Goal: Task Accomplishment & Management: Manage account settings

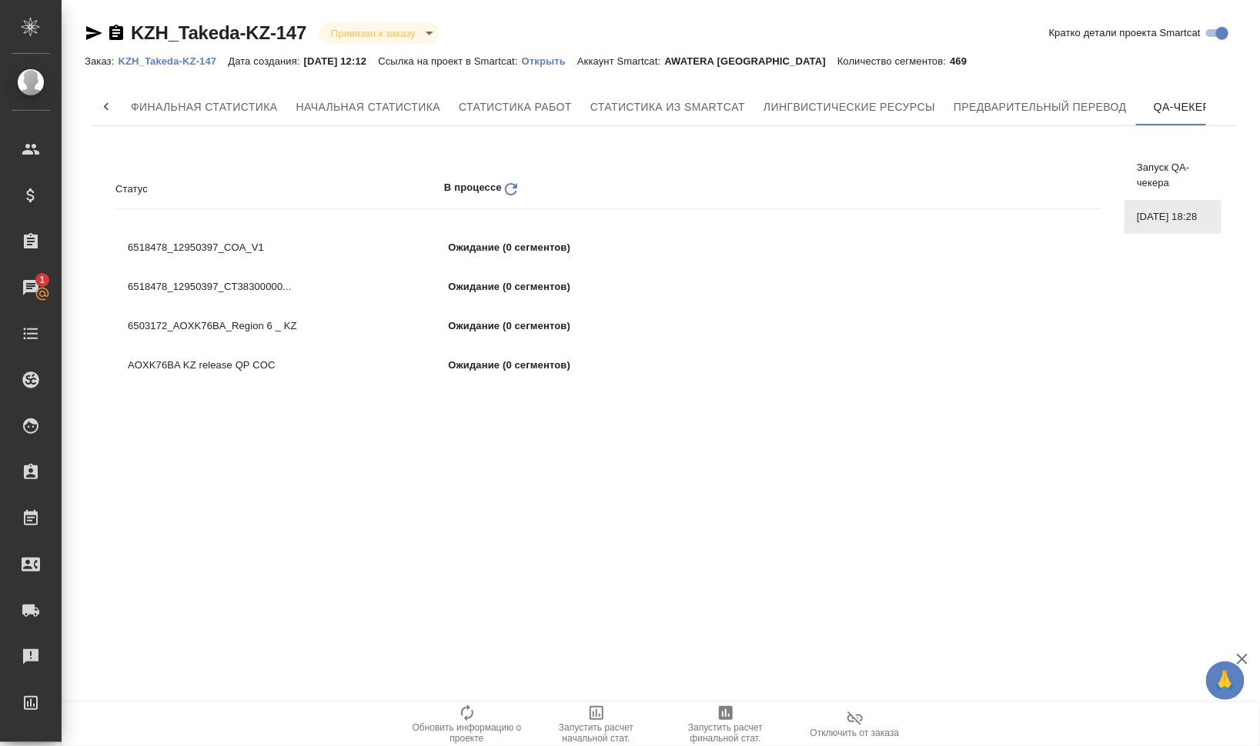
scroll to position [0, 22]
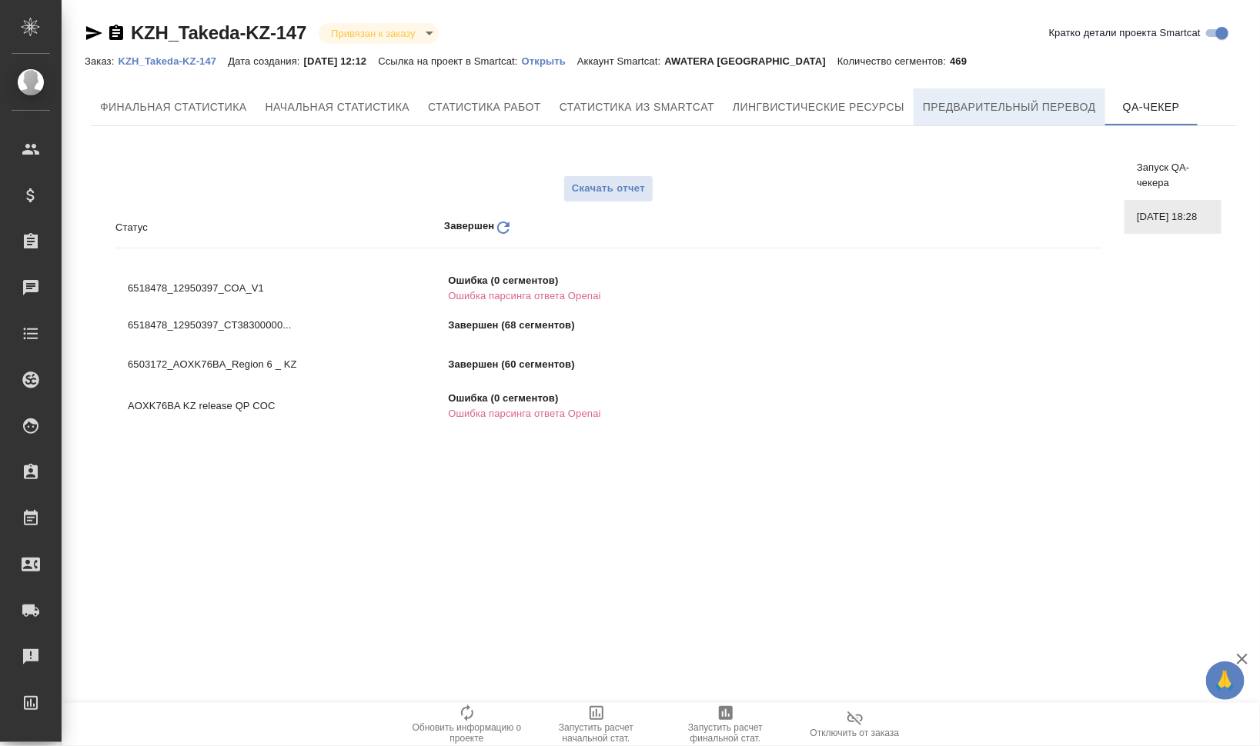
click at [986, 108] on span "Предварительный перевод" at bounding box center [1009, 107] width 173 height 19
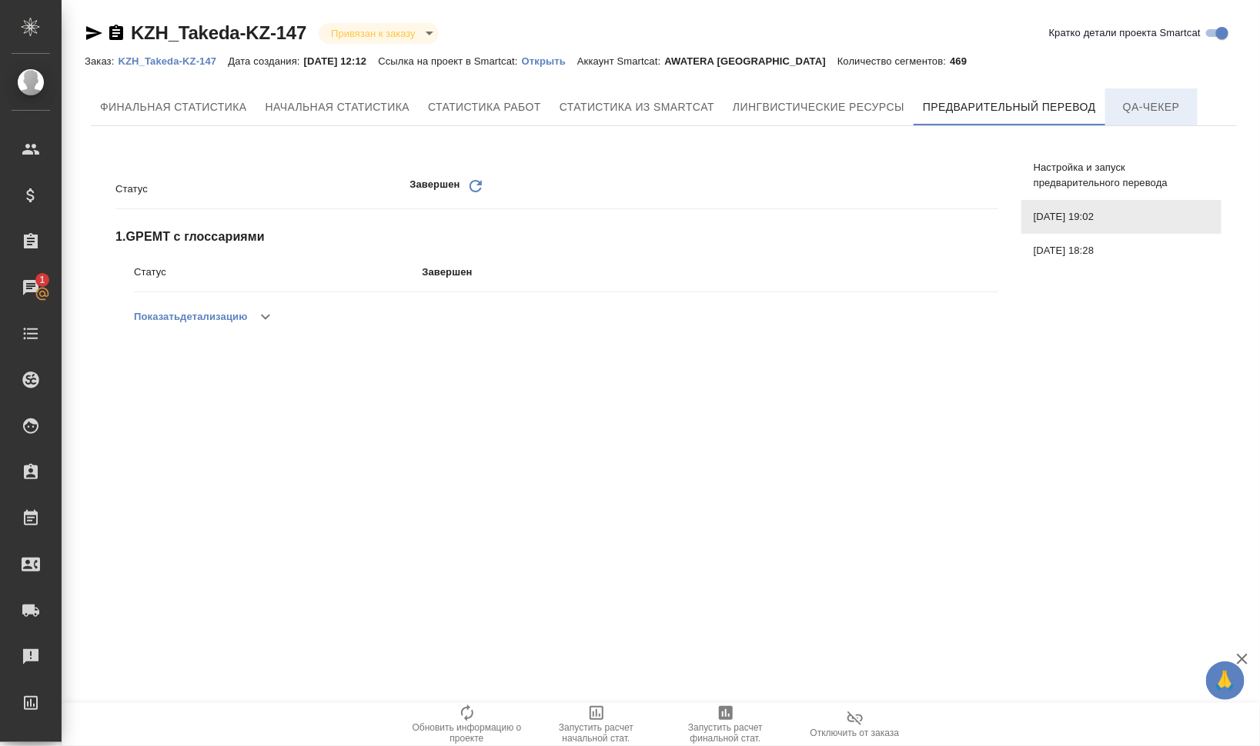
click at [1140, 100] on span "QA-чекер" at bounding box center [1151, 107] width 74 height 19
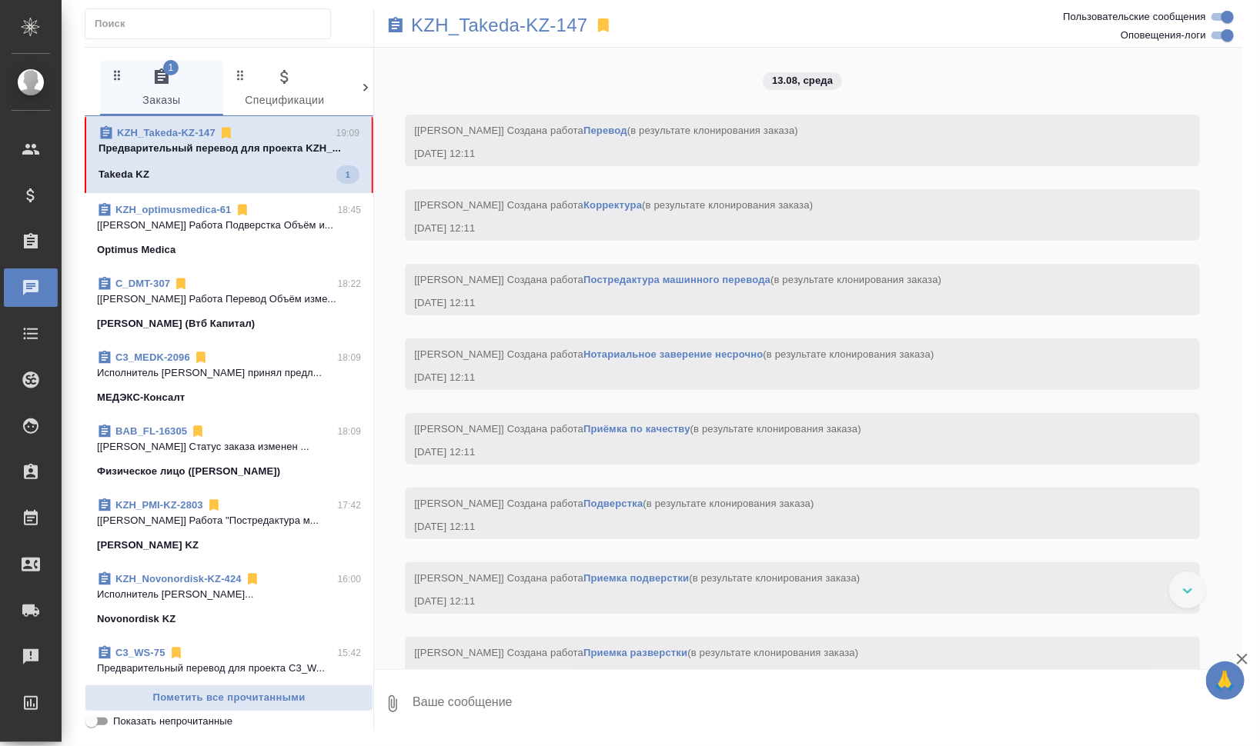
click at [254, 164] on span "KZH_Takeda-KZ-147 19:09 Предварительный перевод для проекта KZH_... Takeda KZ 1" at bounding box center [228, 154] width 261 height 58
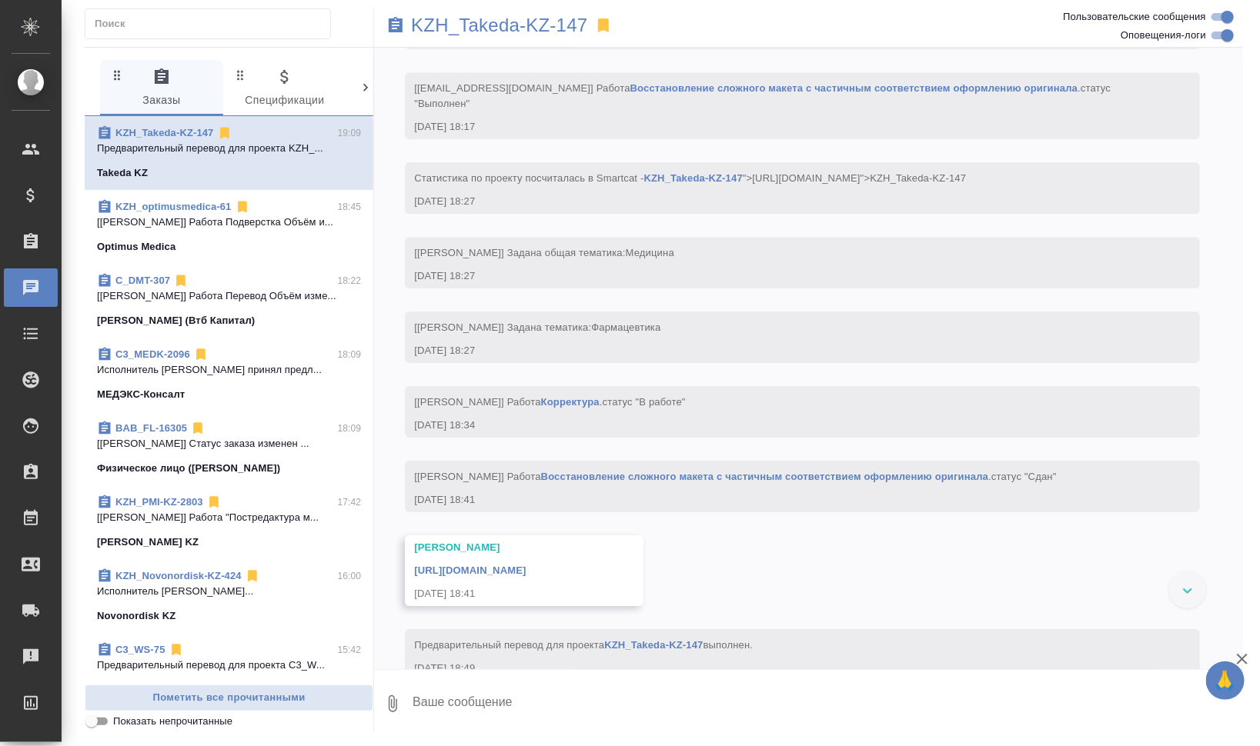
scroll to position [4717, 0]
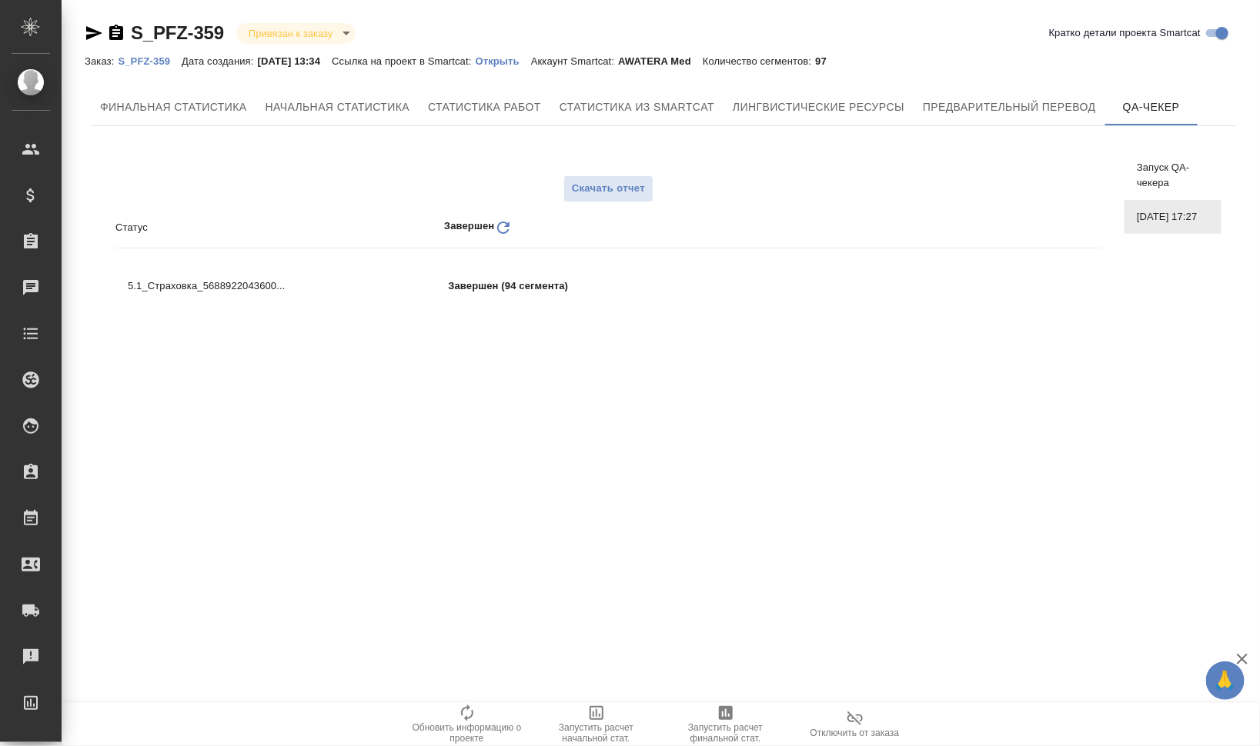
click at [143, 54] on link "S_PFZ-359" at bounding box center [150, 60] width 64 height 13
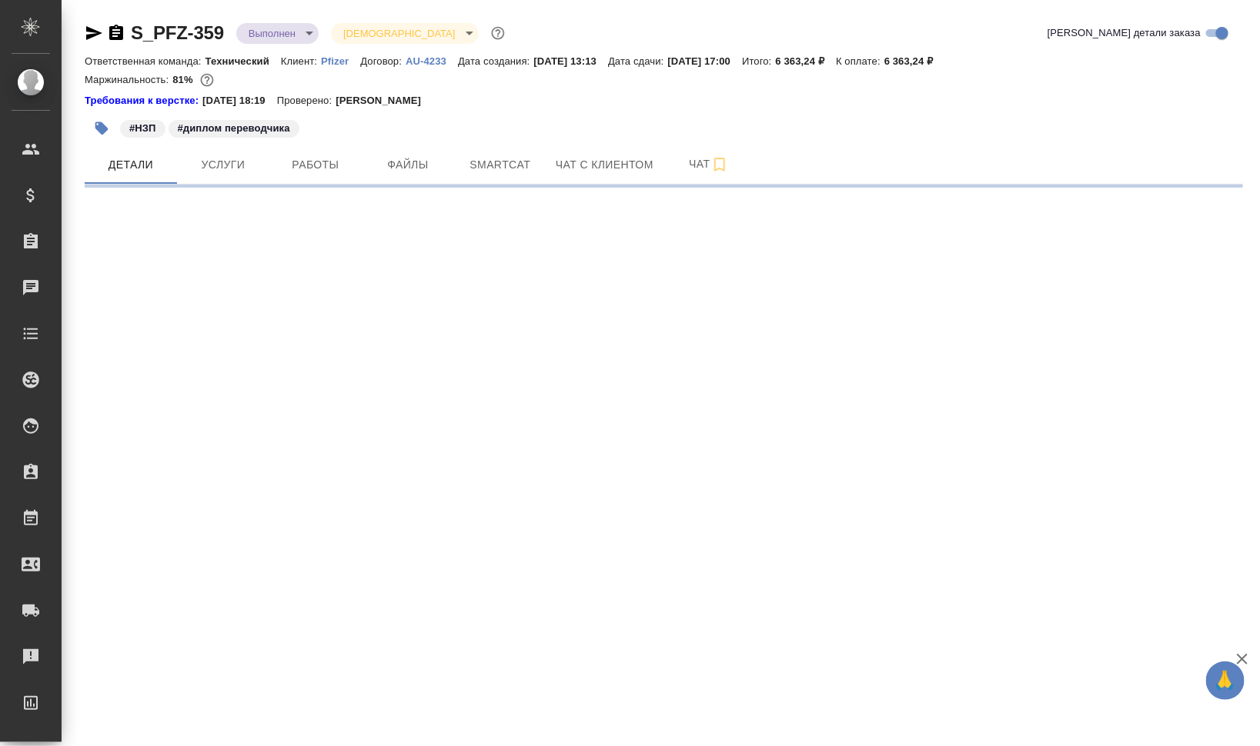
select select "RU"
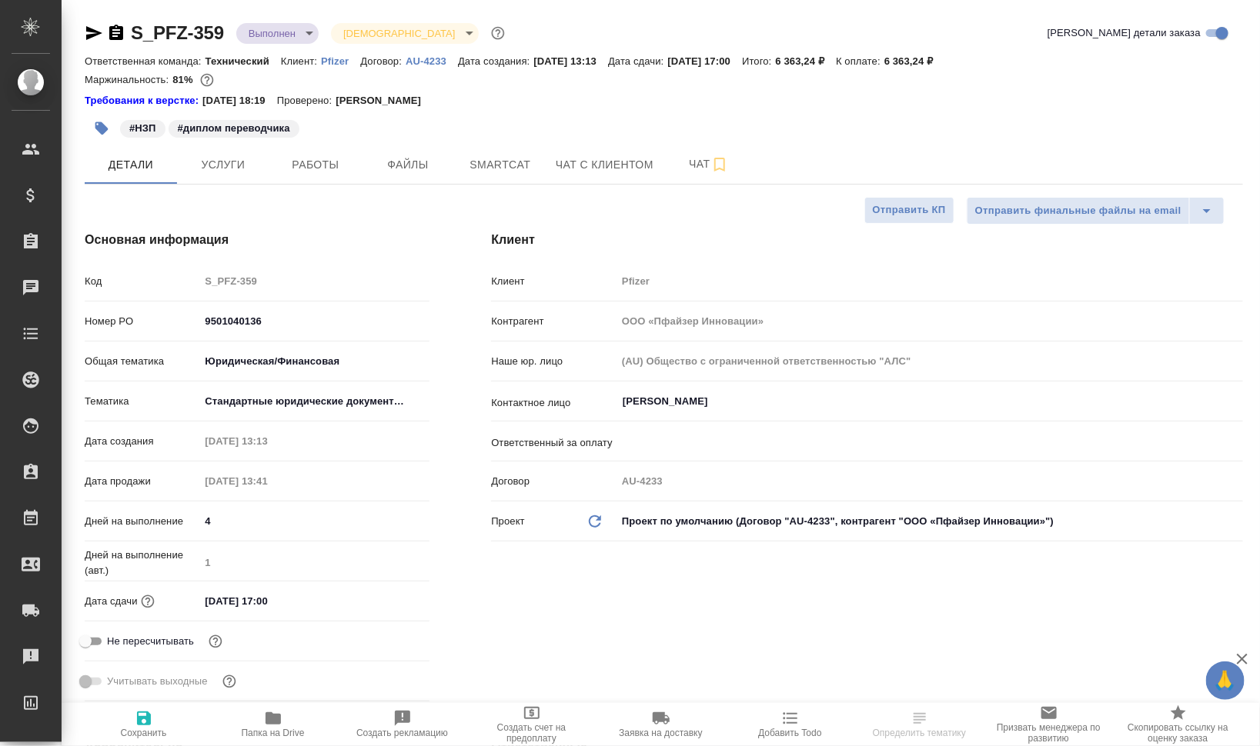
type textarea "x"
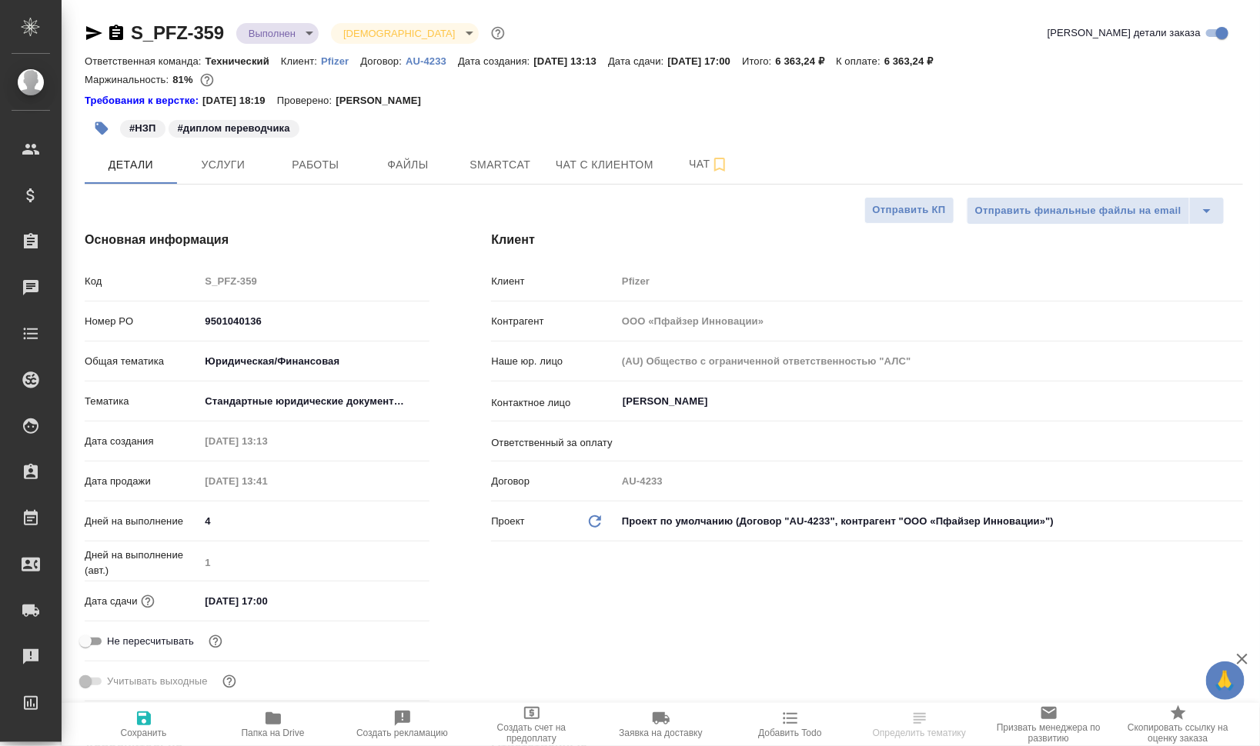
type textarea "x"
type input "[PERSON_NAME]"
type input "Переверзева Анна a.pereverzeva"
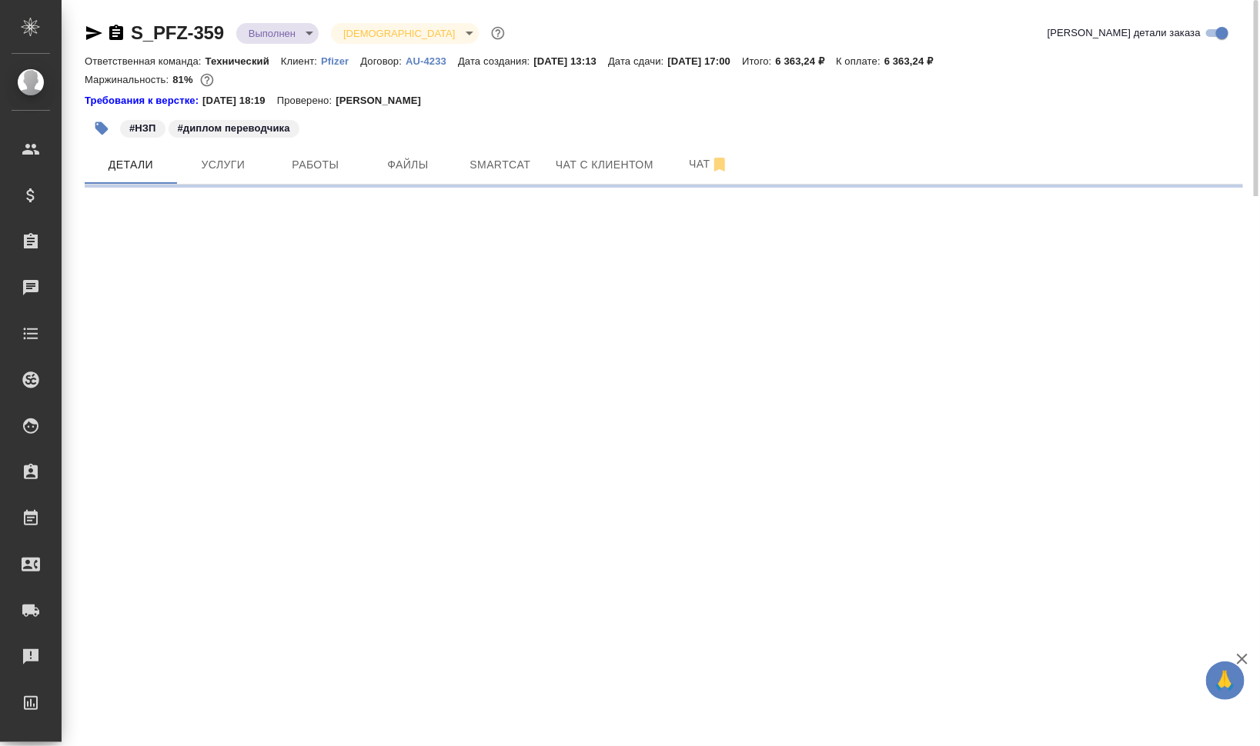
select select "RU"
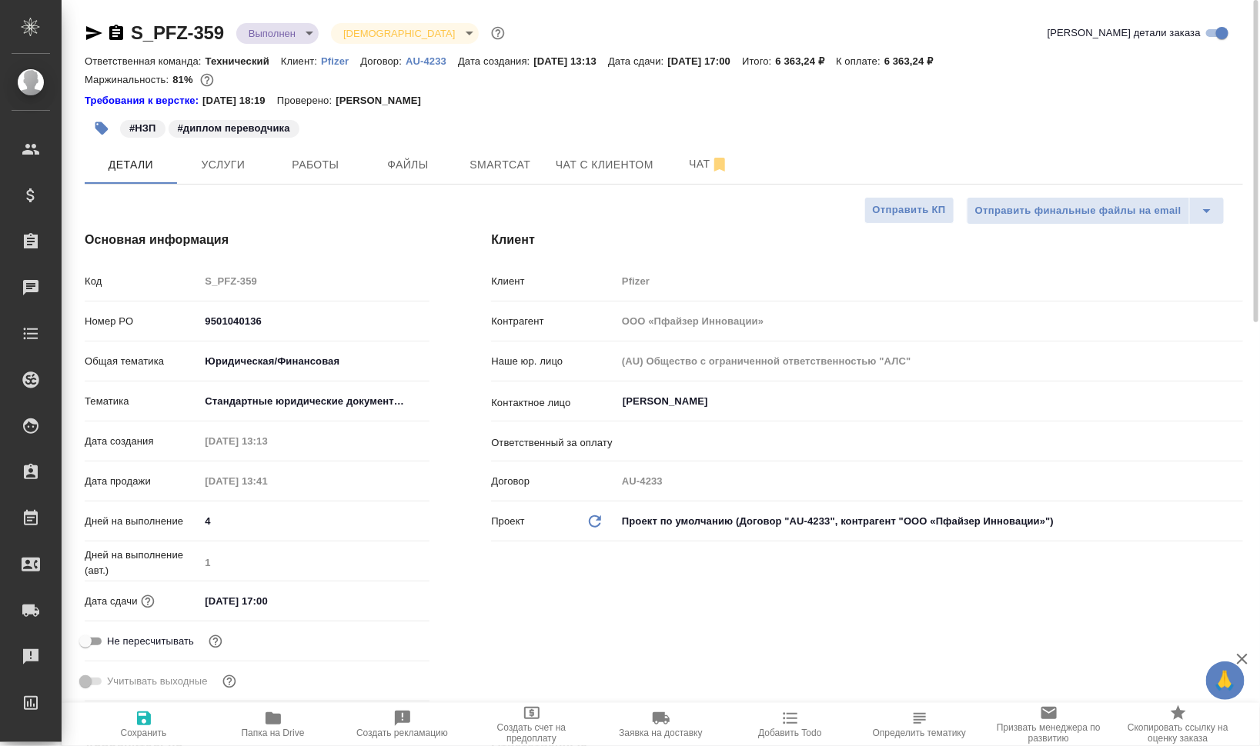
type textarea "x"
click at [292, 162] on span "Работы" at bounding box center [316, 164] width 74 height 19
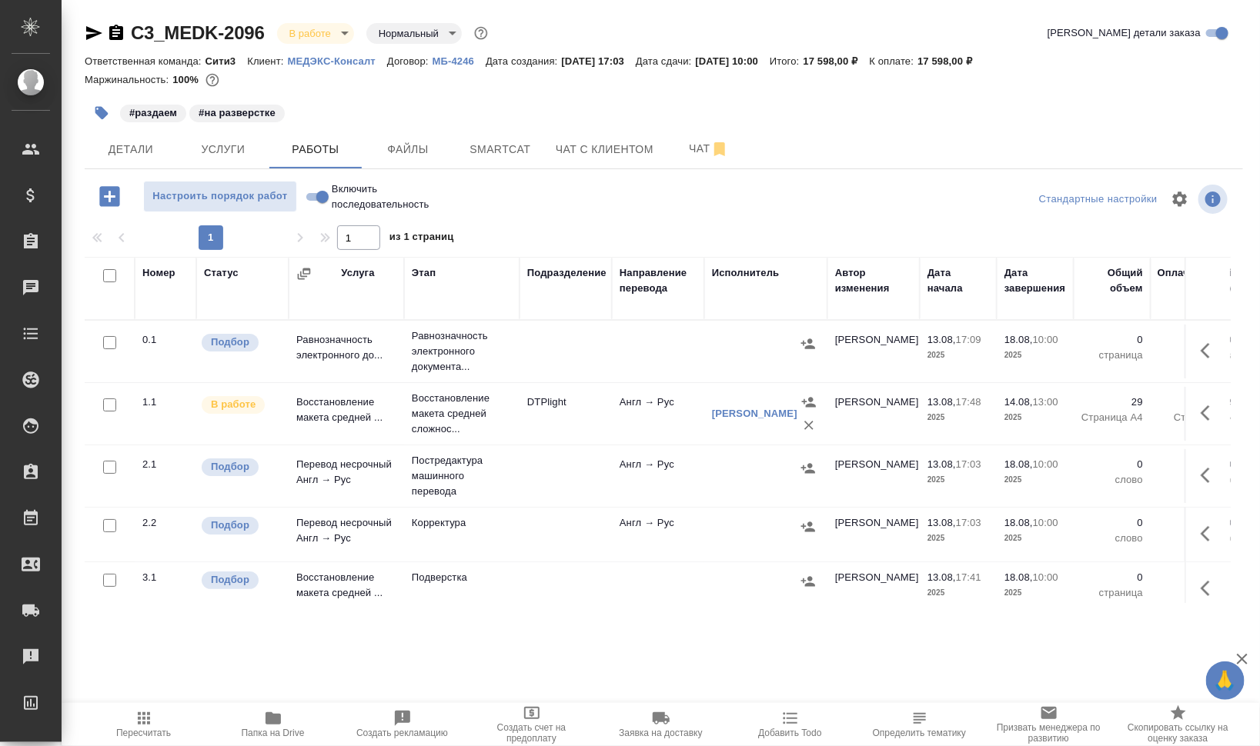
click at [469, 169] on hr at bounding box center [664, 169] width 1158 height 1
click at [403, 154] on span "Файлы" at bounding box center [408, 149] width 74 height 19
click at [322, 144] on span "Работы" at bounding box center [316, 149] width 74 height 19
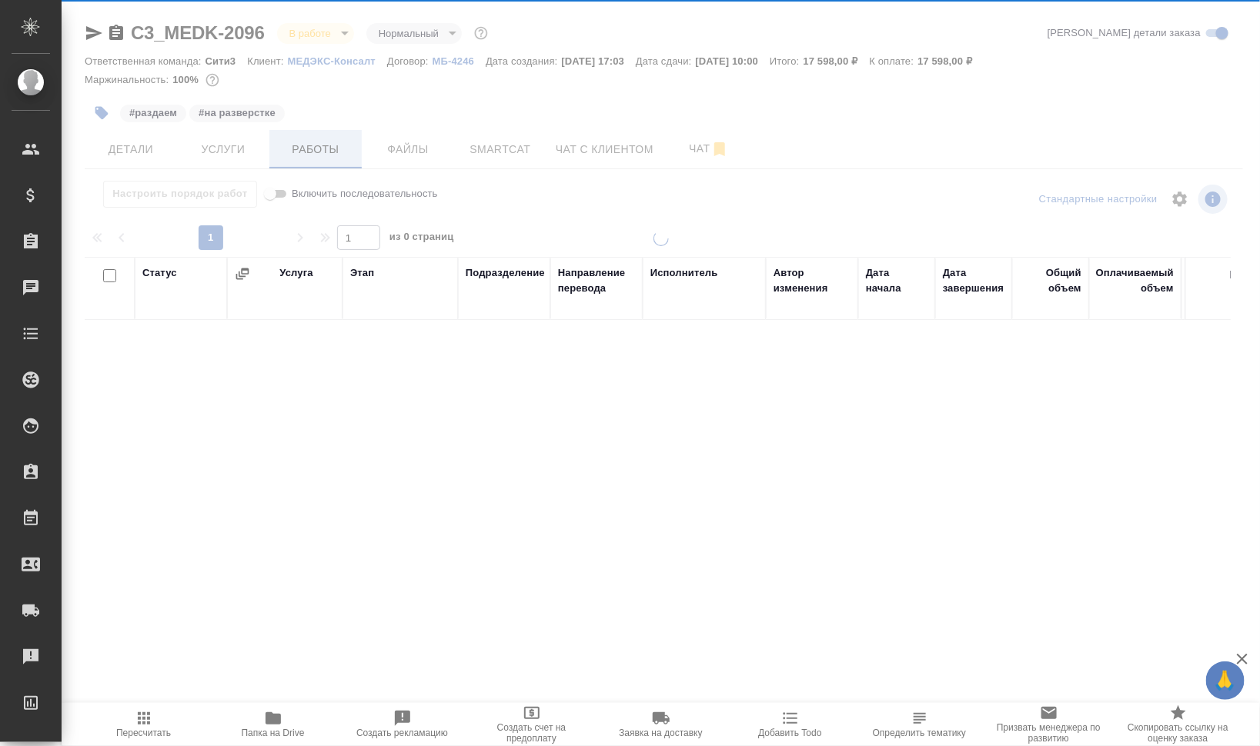
click at [322, 144] on div at bounding box center [661, 321] width 1198 height 642
